Goal: Transaction & Acquisition: Purchase product/service

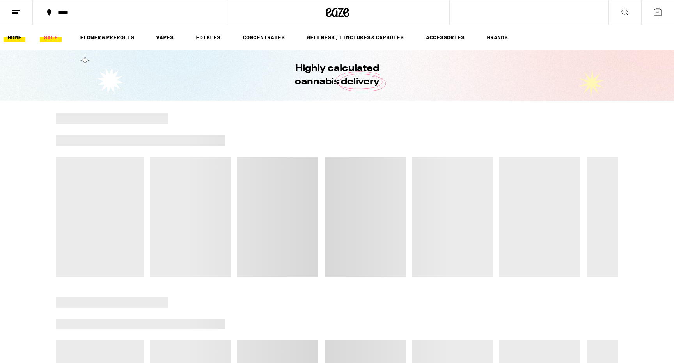
click at [47, 40] on link "SALE" at bounding box center [51, 37] width 22 height 9
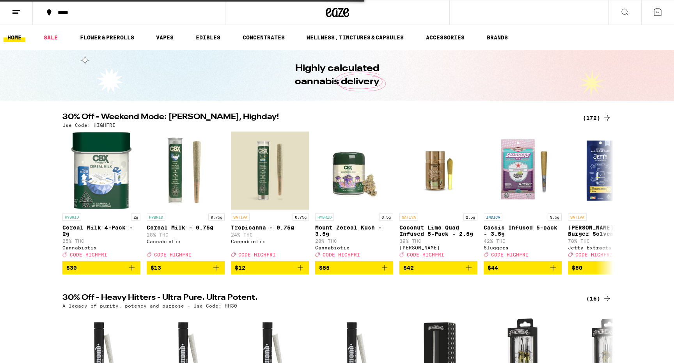
click at [591, 120] on div "(172)" at bounding box center [597, 117] width 29 height 9
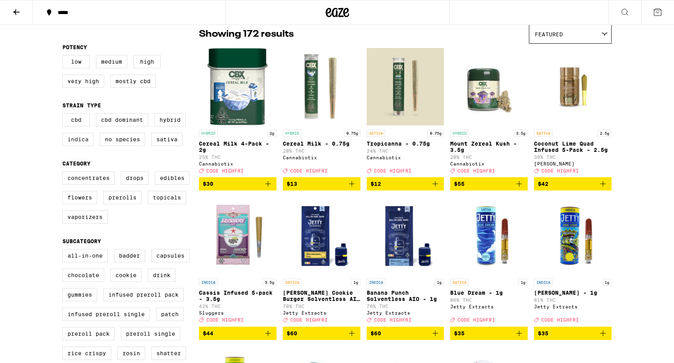
scroll to position [73, 0]
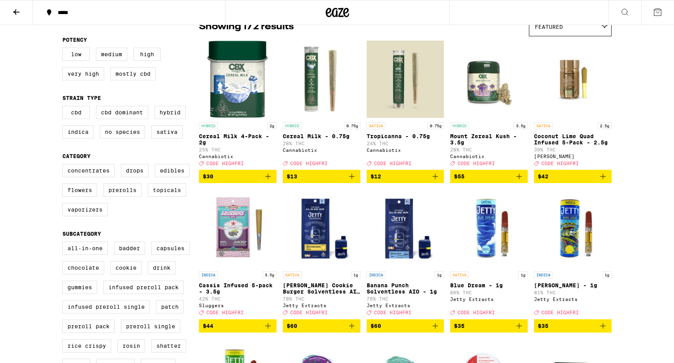
click at [83, 207] on div "Concentrates Drops Edibles Flowers Prerolls Topicals Vaporizers" at bounding box center [130, 193] width 137 height 59
click at [85, 197] on label "Flowers" at bounding box center [79, 189] width 35 height 13
click at [64, 165] on input "Flowers" at bounding box center [64, 165] width 0 height 0
checkbox input "true"
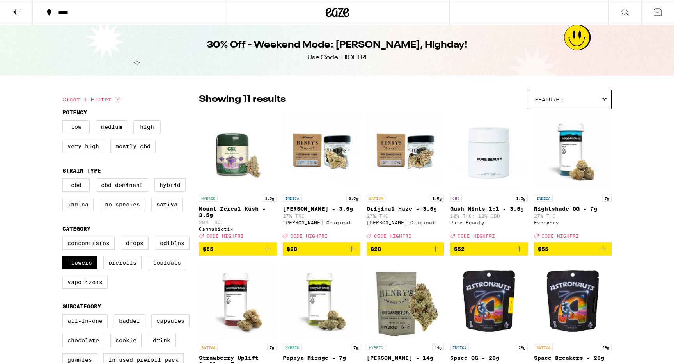
click at [352, 254] on icon "Add to bag" at bounding box center [351, 248] width 9 height 9
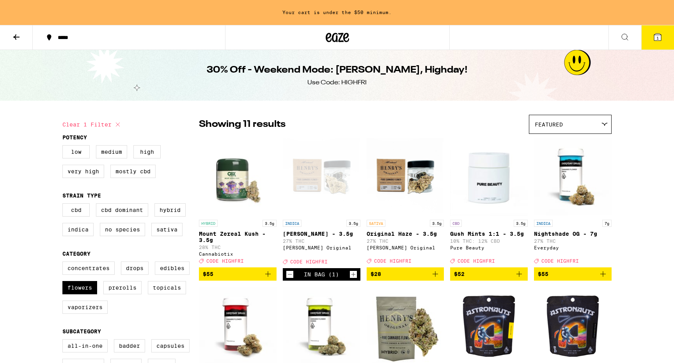
click at [356, 279] on icon "Increment" at bounding box center [353, 274] width 7 height 9
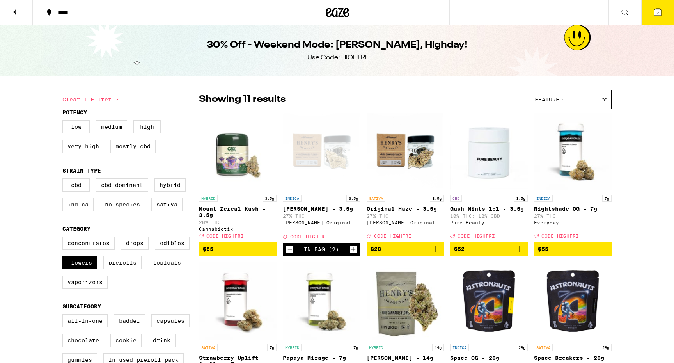
click at [293, 254] on icon "Decrement" at bounding box center [289, 249] width 7 height 9
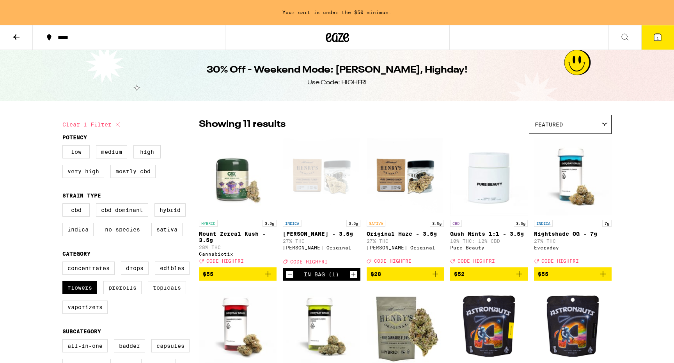
click at [290, 279] on icon "Decrement" at bounding box center [289, 274] width 7 height 9
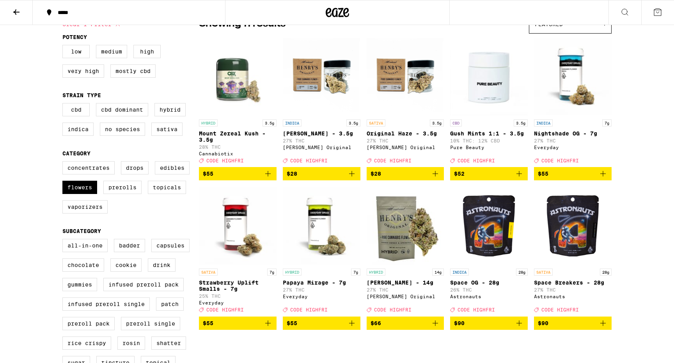
scroll to position [77, 0]
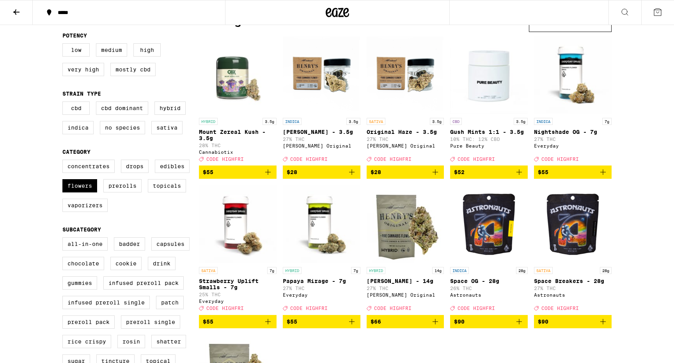
click at [601, 174] on icon "Add to bag" at bounding box center [603, 171] width 9 height 9
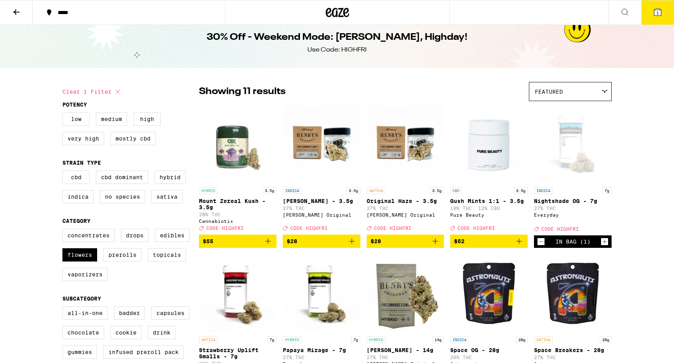
scroll to position [0, 0]
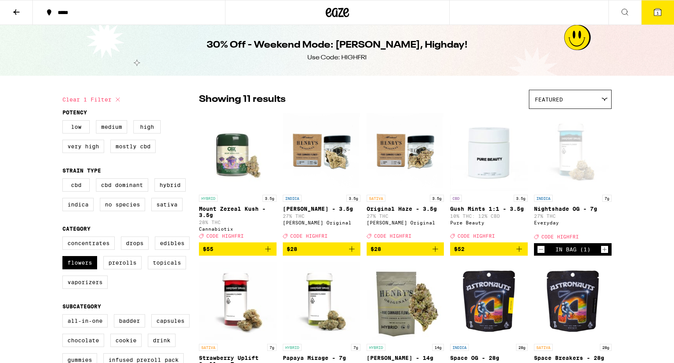
click at [654, 18] on button "1" at bounding box center [658, 12] width 33 height 24
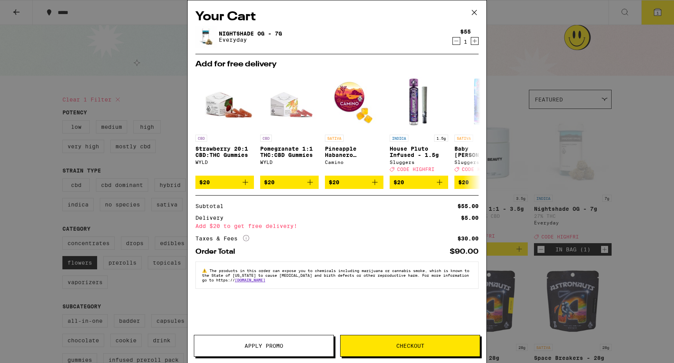
click at [308, 346] on span "Apply Promo" at bounding box center [263, 345] width 139 height 5
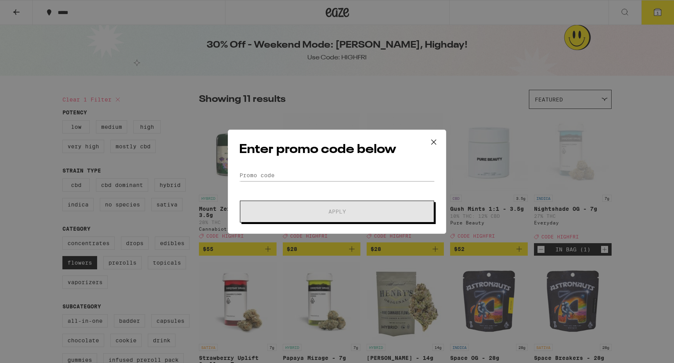
click at [315, 187] on form "Promo Code Apply" at bounding box center [337, 195] width 196 height 53
click at [313, 181] on form "Promo Code Apply" at bounding box center [337, 195] width 196 height 53
click at [315, 167] on div "Enter promo code below Promo Code Apply" at bounding box center [337, 182] width 219 height 104
click at [313, 171] on input "Promo Code" at bounding box center [337, 175] width 196 height 12
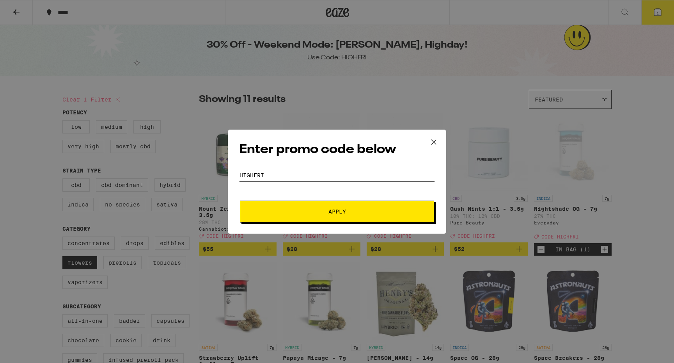
type input "highfri"
click at [313, 200] on form "Promo Code highfri Apply" at bounding box center [337, 195] width 196 height 53
click at [313, 203] on button "Apply" at bounding box center [337, 212] width 194 height 22
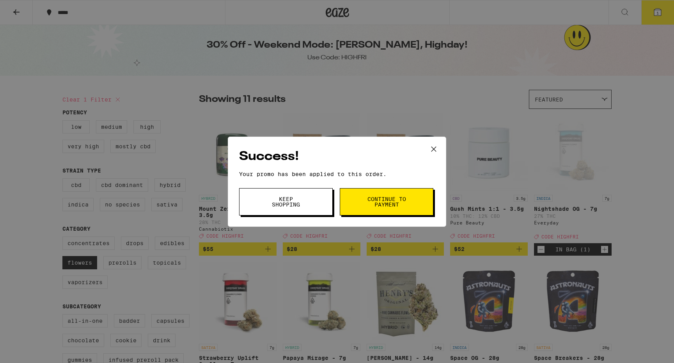
click at [432, 149] on icon at bounding box center [434, 149] width 12 height 12
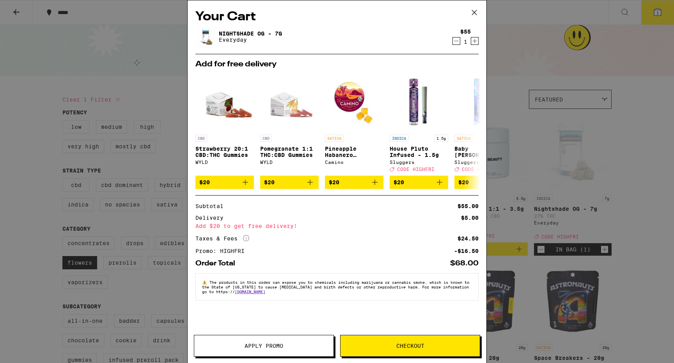
click at [39, 165] on div "Your Cart Nightshade OG - 7g Everyday $55 1 Add for free delivery CBD Strawberr…" at bounding box center [337, 181] width 674 height 363
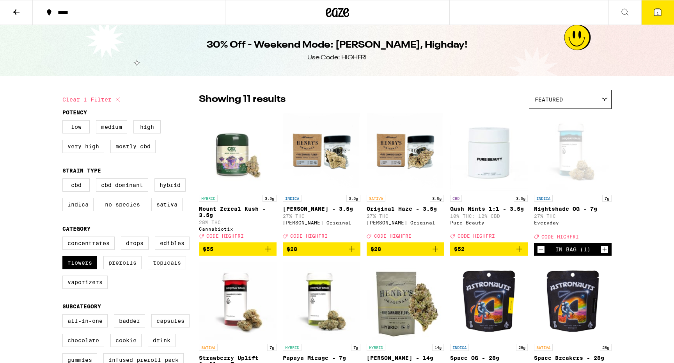
click at [624, 16] on icon at bounding box center [625, 11] width 9 height 9
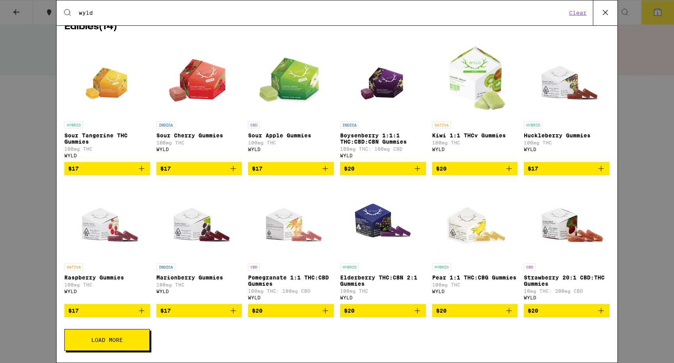
scroll to position [132, 0]
type input "wyld"
click at [133, 333] on button "Load More" at bounding box center [106, 340] width 85 height 22
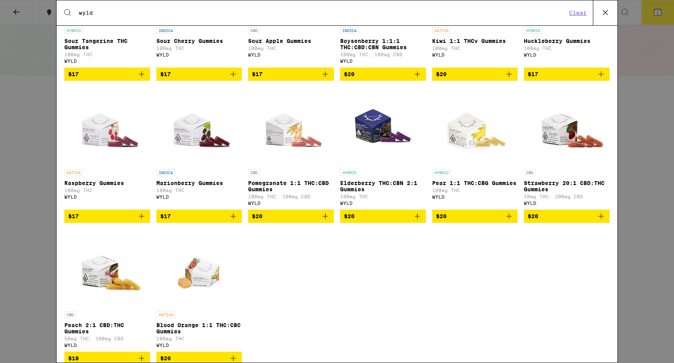
scroll to position [250, 0]
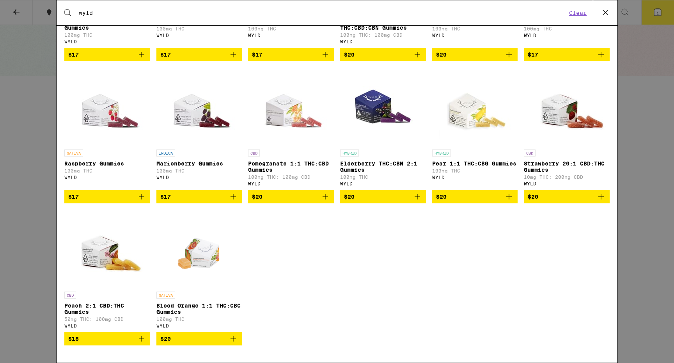
click at [646, 167] on div "Search for Products wyld Clear 15 results for "wyld" Brands ( 1 ) WYLD Edibles …" at bounding box center [337, 181] width 674 height 363
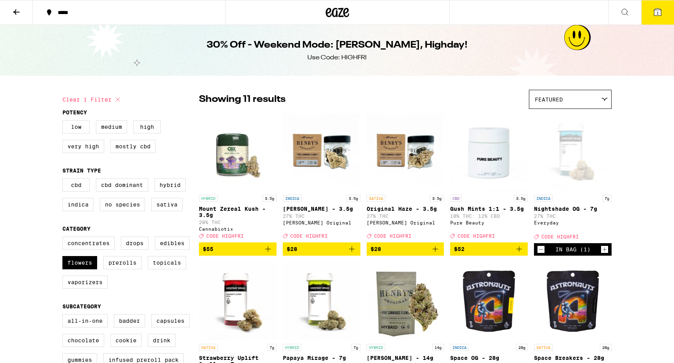
click at [662, 17] on button "1" at bounding box center [658, 12] width 33 height 24
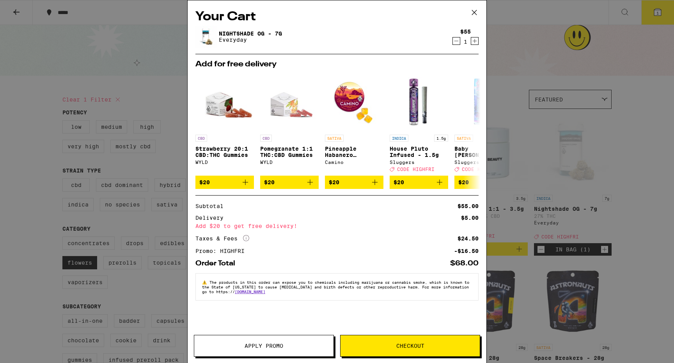
click at [366, 343] on span "Checkout" at bounding box center [410, 345] width 139 height 5
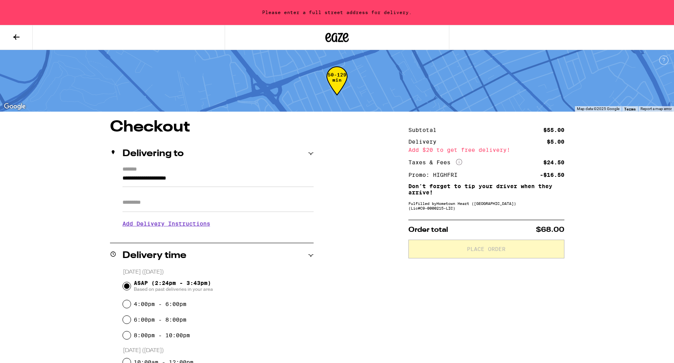
click at [209, 174] on input "**********" at bounding box center [218, 180] width 191 height 13
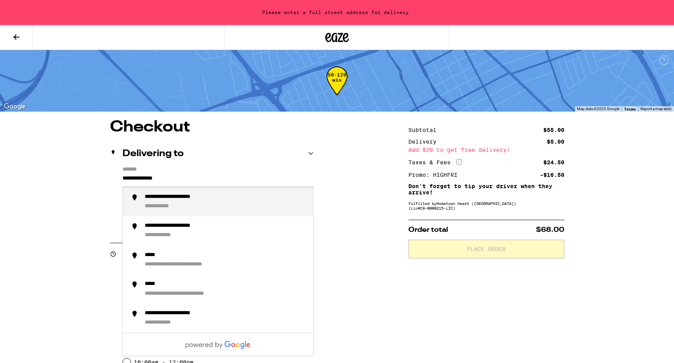
click at [222, 199] on div "**********" at bounding box center [185, 197] width 81 height 7
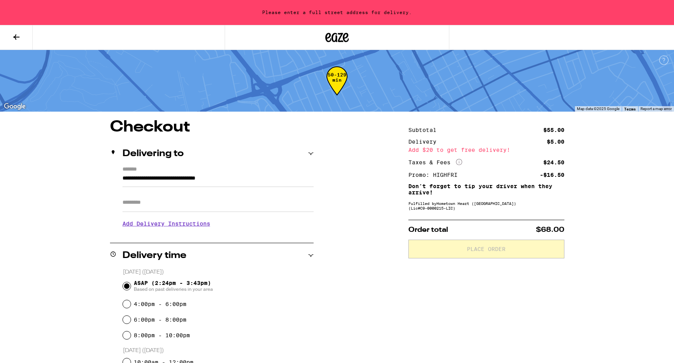
click at [173, 201] on input "Apt/Suite" at bounding box center [218, 202] width 191 height 19
type input "**********"
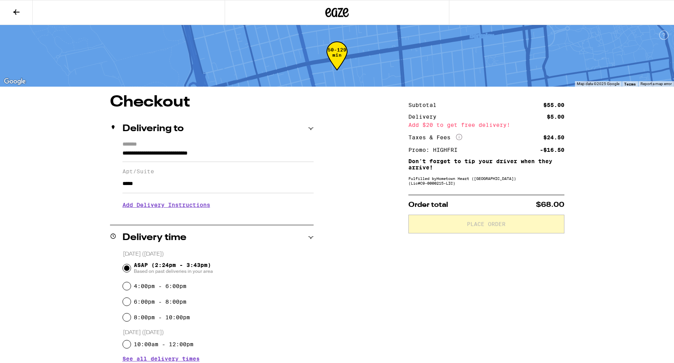
type input "*****"
click at [38, 221] on div "**********" at bounding box center [337, 257] width 674 height 514
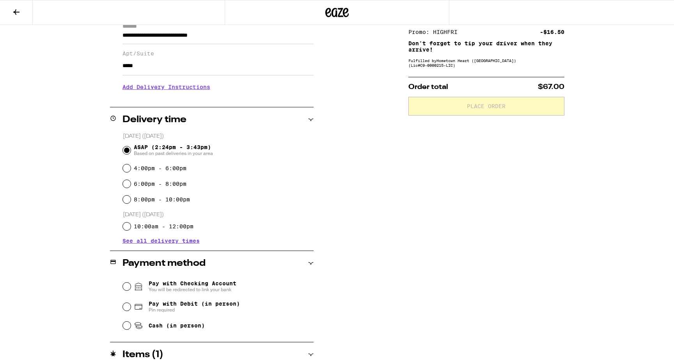
scroll to position [122, 0]
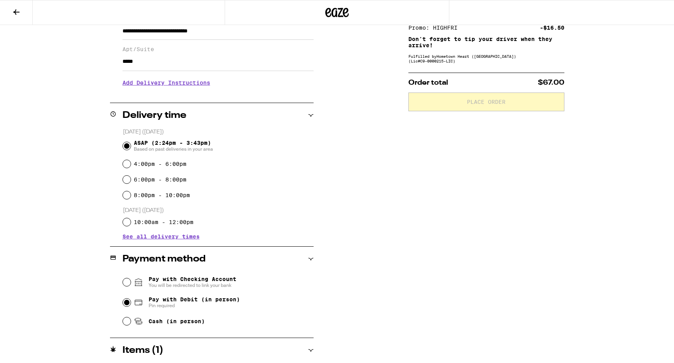
click at [125, 302] on input "Pay with Debit (in person) Pin required" at bounding box center [127, 303] width 8 height 8
radio input "true"
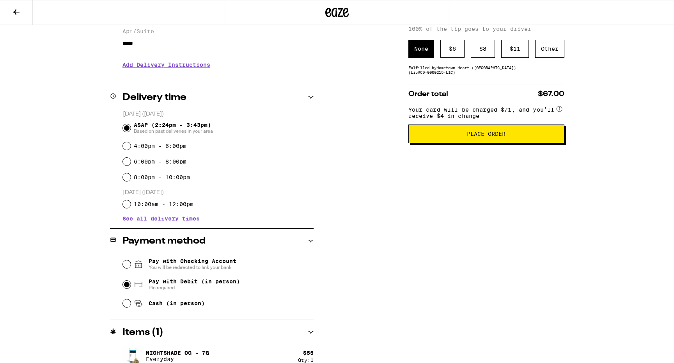
scroll to position [138, 0]
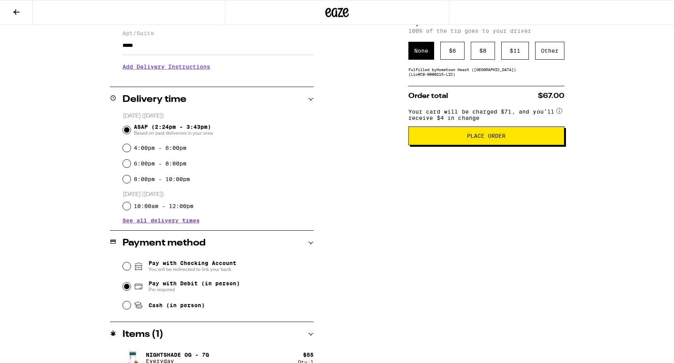
click at [127, 311] on div "Cash (in person)" at bounding box center [218, 305] width 191 height 17
click at [128, 309] on input "Cash (in person)" at bounding box center [127, 305] width 8 height 8
radio input "true"
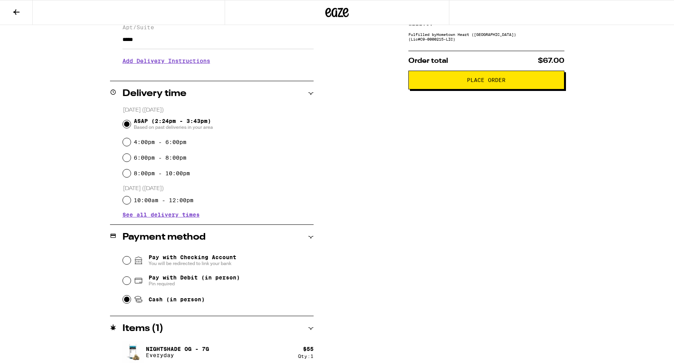
scroll to position [151, 0]
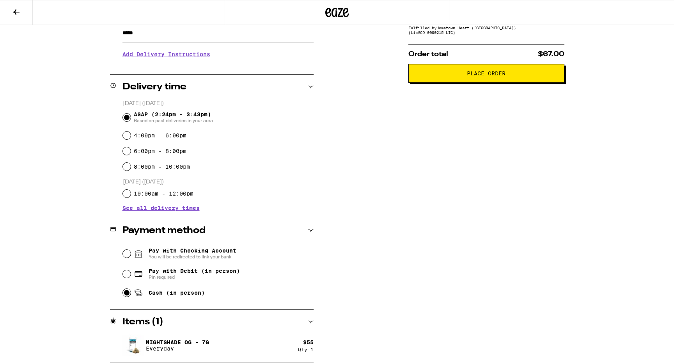
click at [455, 74] on span "Place Order" at bounding box center [486, 73] width 143 height 5
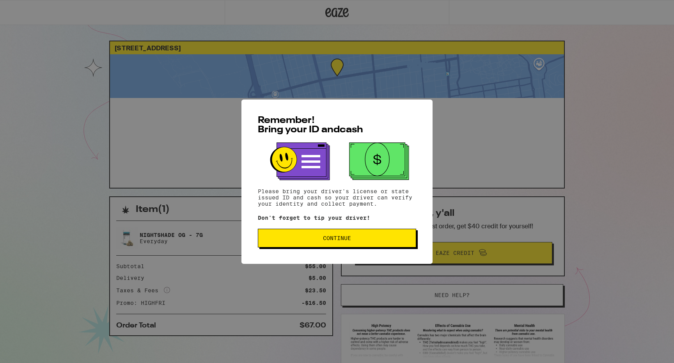
click at [313, 231] on button "Continue" at bounding box center [337, 238] width 158 height 19
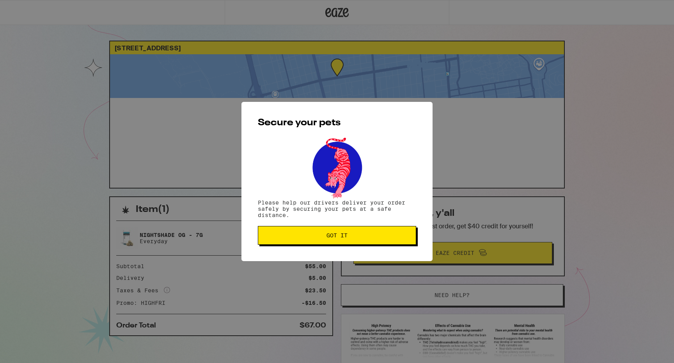
click at [336, 241] on button "Got it" at bounding box center [337, 235] width 158 height 19
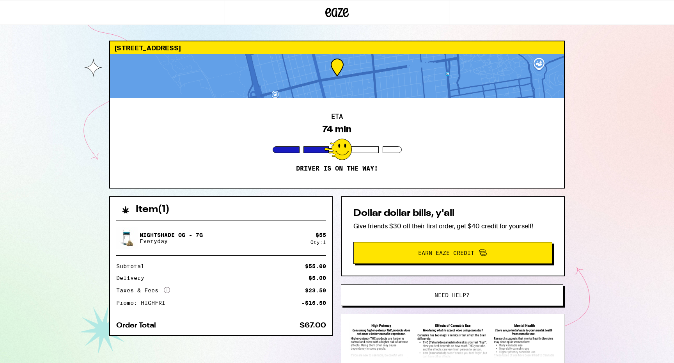
click at [89, 212] on div "[STREET_ADDRESS] ETA 74 min Driver is on the way! Item ( 1 ) Nightshade OG - 7g…" at bounding box center [337, 212] width 674 height 425
click at [16, 89] on div "[STREET_ADDRESS] ETA 74 min Driver is on the way! Item ( 1 ) Nightshade OG - 7g…" at bounding box center [337, 212] width 674 height 425
